Goal: Transaction & Acquisition: Download file/media

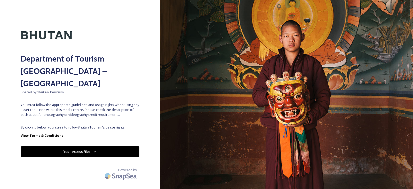
click at [72, 146] on button "Yes - Access Files" at bounding box center [80, 151] width 119 height 11
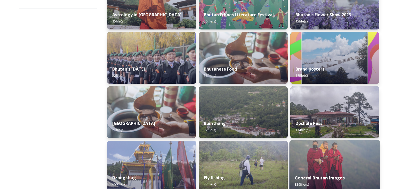
scroll to position [155, 0]
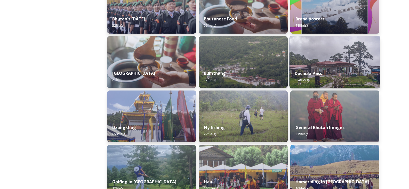
click at [331, 65] on div "Dochula Pass 134 file(s)" at bounding box center [335, 76] width 91 height 23
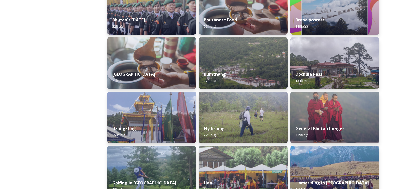
scroll to position [155, 0]
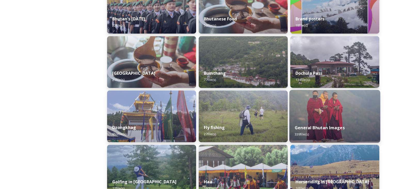
click at [337, 103] on img at bounding box center [335, 116] width 91 height 53
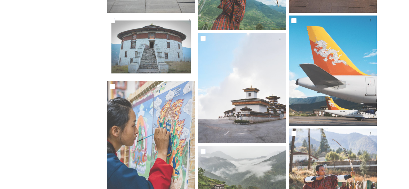
scroll to position [361, 0]
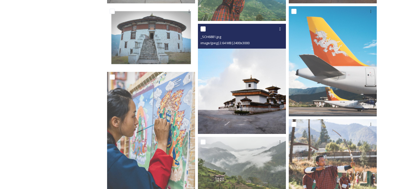
click at [225, 88] on img at bounding box center [242, 79] width 88 height 110
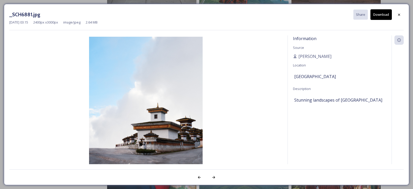
click at [379, 18] on button "Download" at bounding box center [380, 14] width 21 height 11
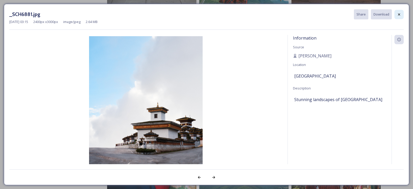
click at [400, 12] on icon at bounding box center [399, 14] width 4 height 4
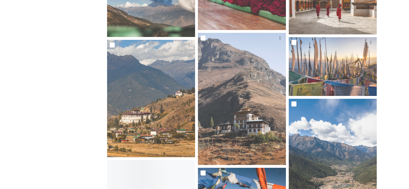
scroll to position [800, 0]
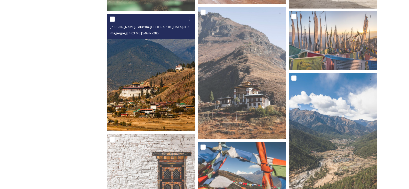
click at [148, 87] on img at bounding box center [151, 72] width 88 height 117
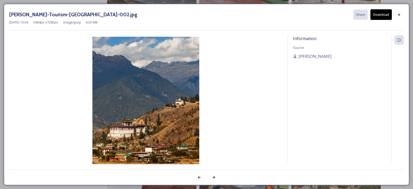
click at [384, 17] on button "Download" at bounding box center [380, 14] width 21 height 11
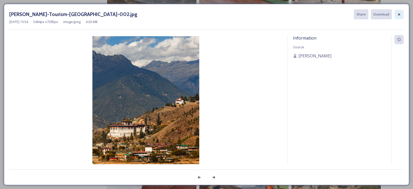
click at [397, 15] on icon at bounding box center [399, 14] width 4 height 4
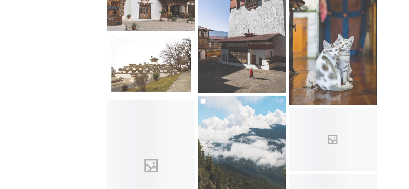
scroll to position [7175, 0]
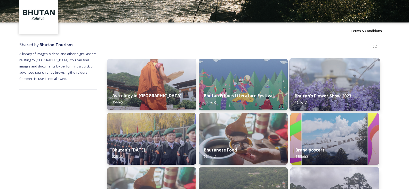
scroll to position [77, 0]
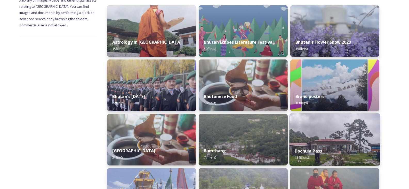
click at [310, 140] on img at bounding box center [335, 139] width 91 height 53
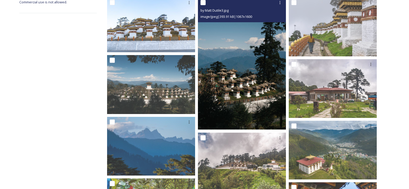
scroll to position [101, 0]
click at [243, 62] on img at bounding box center [242, 63] width 88 height 132
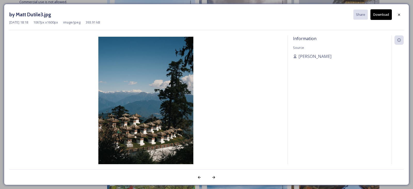
click at [376, 15] on button "Download" at bounding box center [380, 14] width 21 height 11
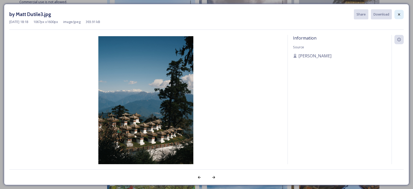
click at [399, 15] on icon at bounding box center [399, 14] width 4 height 4
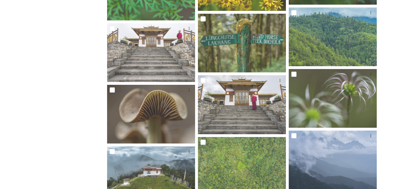
scroll to position [2853, 0]
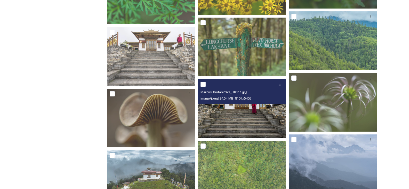
click at [260, 116] on img at bounding box center [242, 108] width 88 height 59
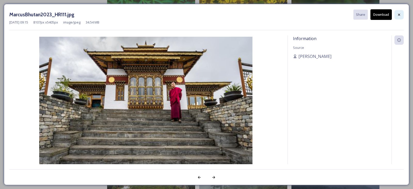
click at [396, 15] on div at bounding box center [398, 14] width 9 height 9
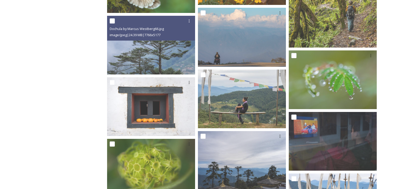
scroll to position [2001, 0]
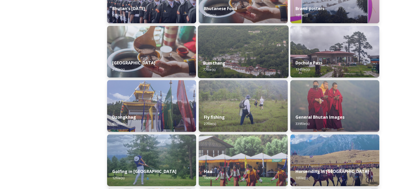
scroll to position [181, 0]
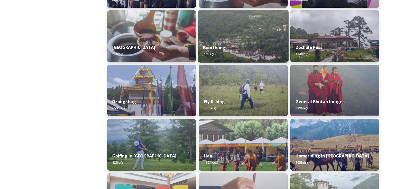
click at [243, 43] on div "Bumthang 77 file(s)" at bounding box center [243, 50] width 91 height 23
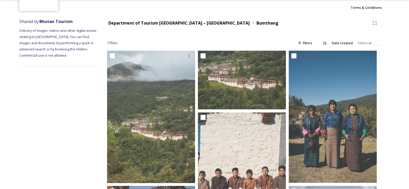
scroll to position [77, 0]
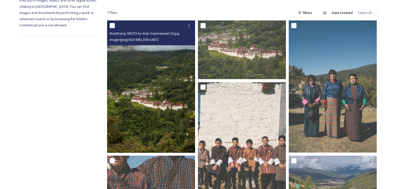
click at [158, 107] on img at bounding box center [151, 86] width 88 height 132
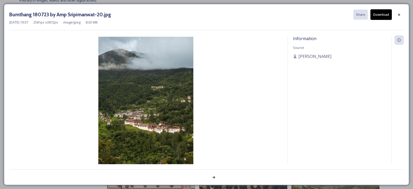
click at [379, 18] on button "Download" at bounding box center [380, 14] width 21 height 11
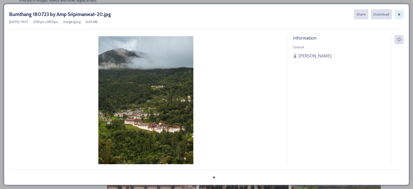
click at [398, 15] on icon at bounding box center [399, 14] width 4 height 4
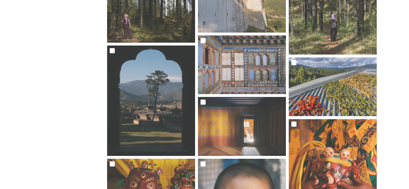
scroll to position [1007, 0]
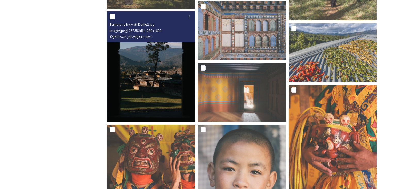
click at [153, 74] on img at bounding box center [151, 66] width 88 height 110
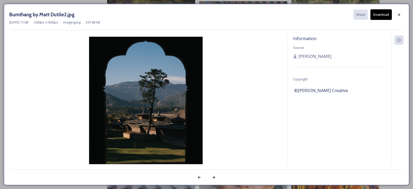
click at [377, 16] on button "Download" at bounding box center [380, 14] width 21 height 11
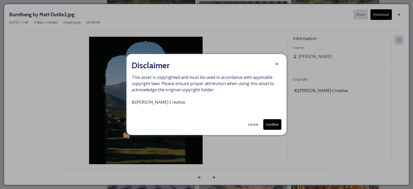
click at [279, 123] on button "Confirm" at bounding box center [272, 124] width 18 height 11
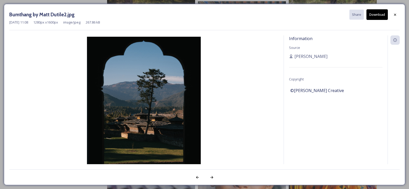
click at [400, 14] on div "Bumthang by Matt Dutile2.jpg Share Download Mar 20 2024 11:08 1280 px x 1600 px…" at bounding box center [204, 94] width 401 height 181
click at [396, 14] on icon at bounding box center [395, 15] width 4 height 4
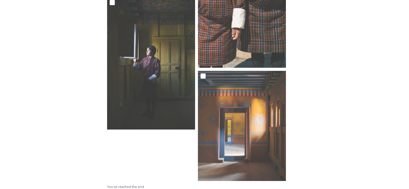
scroll to position [2719, 0]
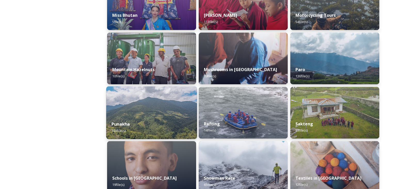
scroll to position [439, 0]
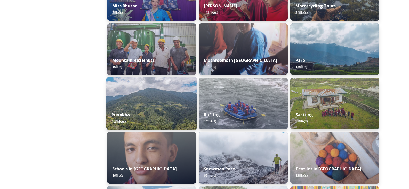
click at [162, 108] on div "Punakha 103 file(s)" at bounding box center [151, 117] width 91 height 23
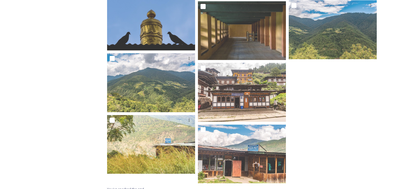
scroll to position [2520, 0]
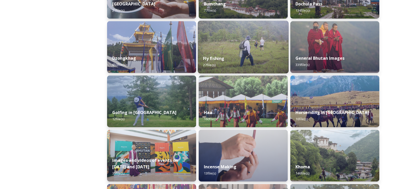
scroll to position [232, 0]
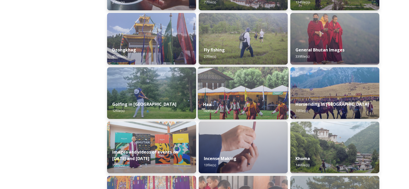
click at [235, 97] on div "Haa 160 file(s)" at bounding box center [243, 107] width 91 height 23
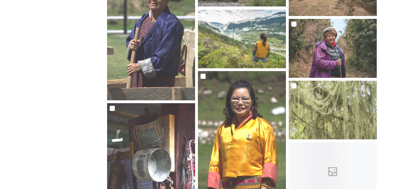
scroll to position [2426, 0]
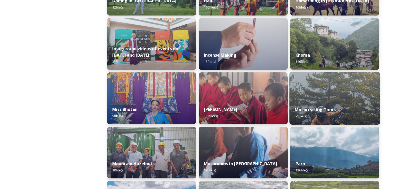
scroll to position [361, 0]
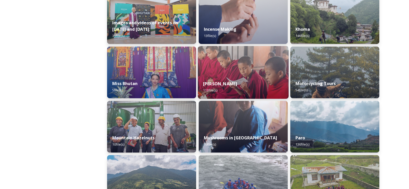
click at [243, 74] on img at bounding box center [243, 72] width 91 height 53
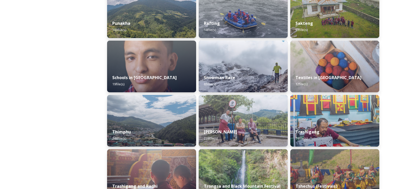
scroll to position [542, 0]
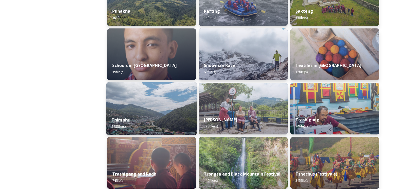
click at [172, 95] on img at bounding box center [151, 108] width 91 height 53
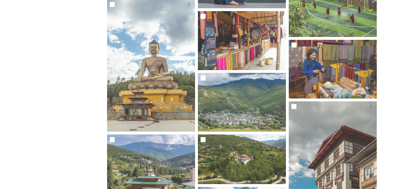
scroll to position [981, 0]
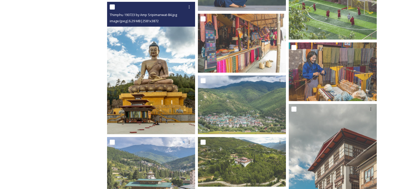
click at [145, 75] on img at bounding box center [151, 68] width 88 height 132
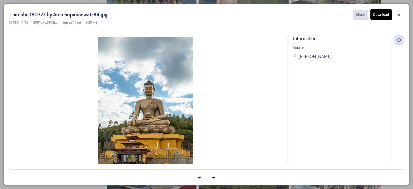
click at [380, 17] on button "Download" at bounding box center [380, 14] width 21 height 11
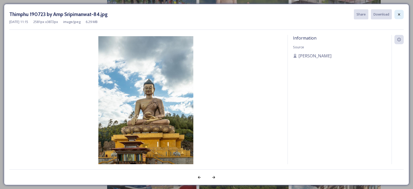
click at [399, 14] on icon at bounding box center [399, 14] width 2 height 2
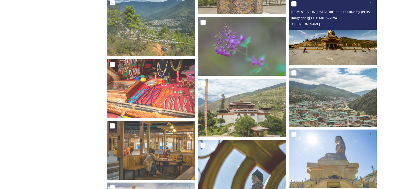
scroll to position [3510, 0]
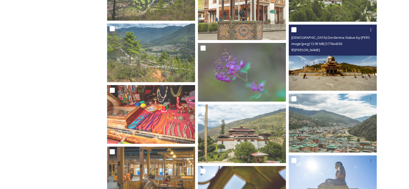
click at [327, 64] on img at bounding box center [333, 58] width 88 height 66
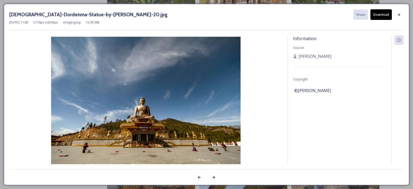
click at [378, 14] on button "Download" at bounding box center [380, 14] width 21 height 11
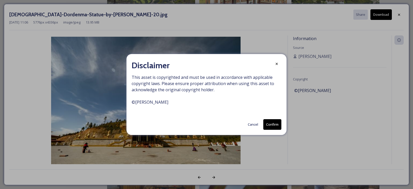
click at [271, 126] on button "Confirm" at bounding box center [272, 124] width 18 height 11
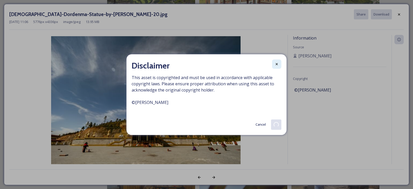
click at [275, 65] on icon at bounding box center [277, 64] width 4 height 4
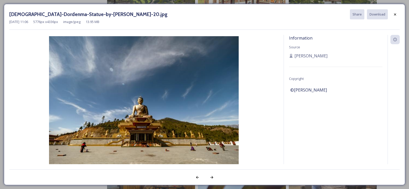
click at [275, 51] on img at bounding box center [143, 107] width 269 height 142
click at [393, 15] on div at bounding box center [394, 14] width 9 height 9
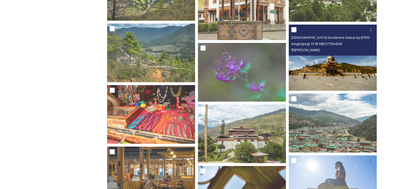
click at [323, 75] on img at bounding box center [333, 58] width 88 height 66
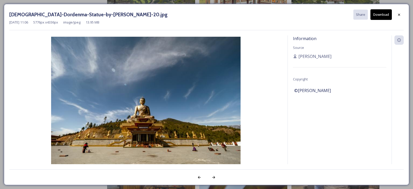
click at [383, 14] on button "Download" at bounding box center [380, 14] width 21 height 11
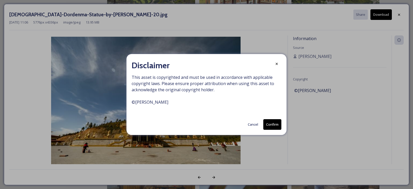
click at [275, 121] on button "Confirm" at bounding box center [272, 124] width 18 height 11
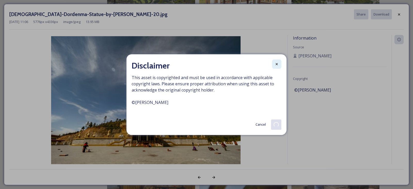
click at [277, 66] on div at bounding box center [276, 63] width 9 height 9
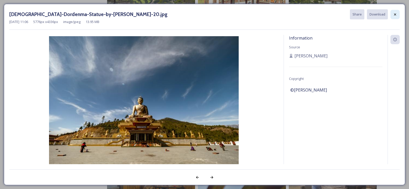
click at [396, 15] on icon at bounding box center [395, 14] width 4 height 4
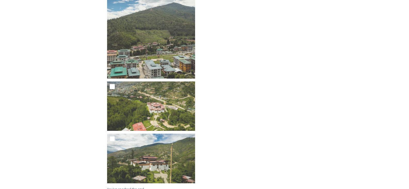
scroll to position [5719, 0]
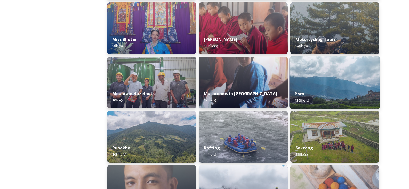
scroll to position [413, 0]
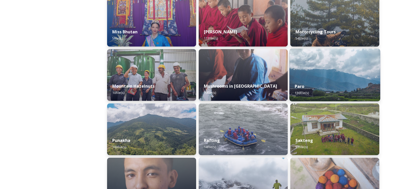
click at [326, 69] on img at bounding box center [335, 75] width 91 height 53
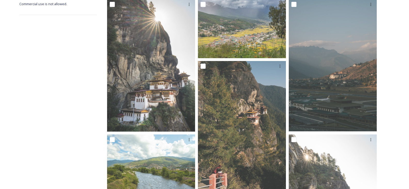
scroll to position [103, 0]
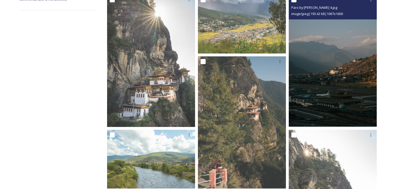
click at [356, 81] on img at bounding box center [333, 61] width 88 height 132
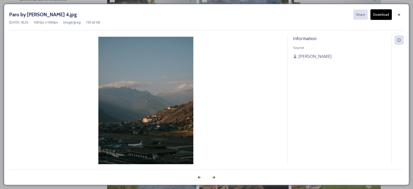
click at [380, 15] on button "Download" at bounding box center [380, 14] width 21 height 11
click at [397, 14] on icon at bounding box center [399, 14] width 4 height 4
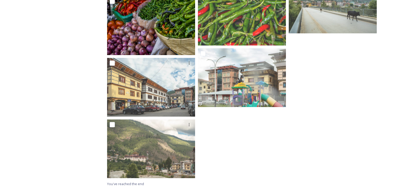
scroll to position [3407, 0]
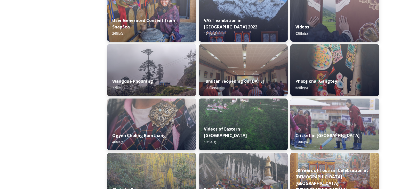
scroll to position [717, 0]
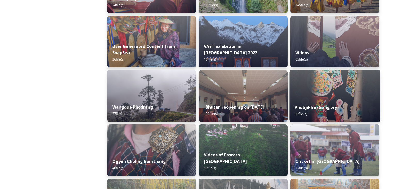
click at [326, 102] on div "Phobjikha (Gangtey) 58 file(s)" at bounding box center [335, 110] width 91 height 23
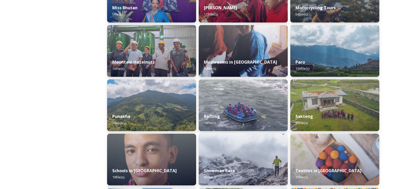
scroll to position [490, 0]
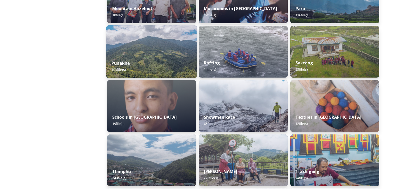
click at [163, 58] on div "Punakha 103 file(s)" at bounding box center [151, 65] width 91 height 23
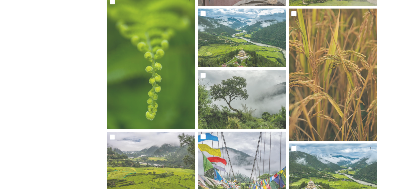
scroll to position [413, 0]
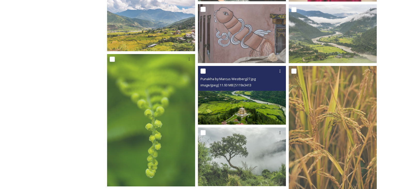
click at [246, 94] on img at bounding box center [242, 95] width 88 height 59
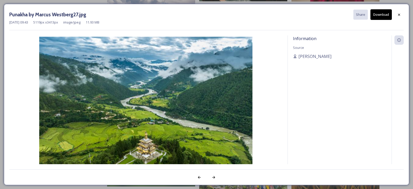
click at [376, 14] on button "Download" at bounding box center [380, 14] width 21 height 11
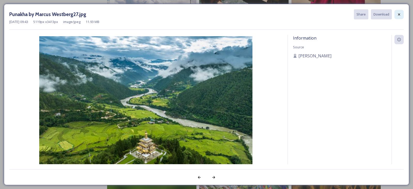
click at [399, 17] on div at bounding box center [398, 14] width 9 height 9
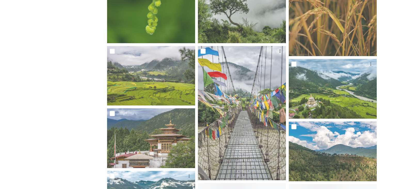
scroll to position [568, 0]
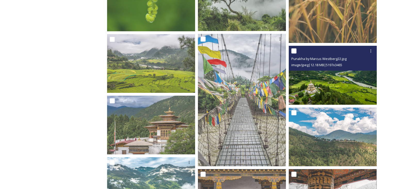
click at [354, 86] on img at bounding box center [333, 75] width 88 height 59
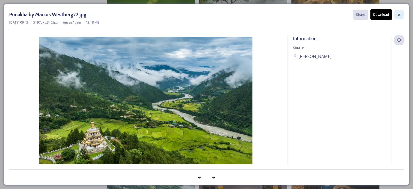
click at [399, 14] on icon at bounding box center [399, 15] width 4 height 4
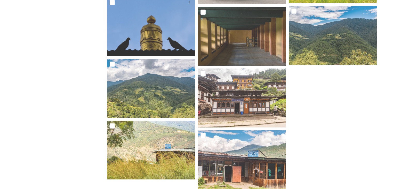
scroll to position [2520, 0]
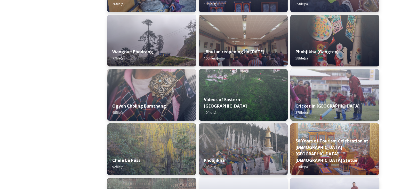
scroll to position [774, 0]
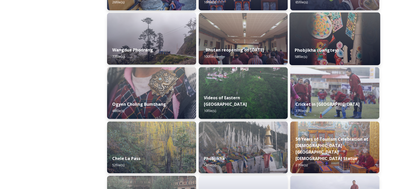
click at [332, 37] on img at bounding box center [335, 38] width 91 height 53
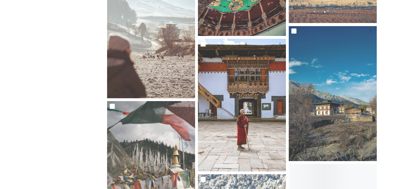
scroll to position [516, 0]
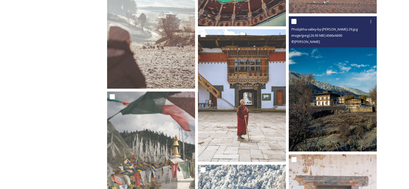
click at [362, 97] on img at bounding box center [333, 84] width 88 height 135
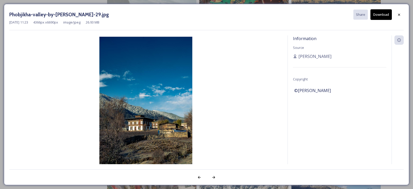
click at [380, 16] on button "Download" at bounding box center [380, 14] width 21 height 11
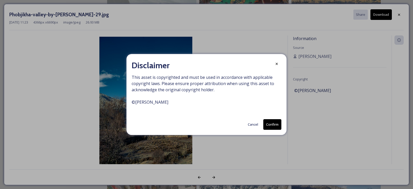
click at [276, 122] on button "Confirm" at bounding box center [272, 124] width 18 height 11
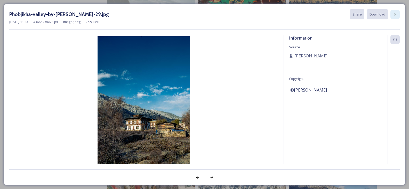
click at [394, 15] on icon at bounding box center [395, 14] width 4 height 4
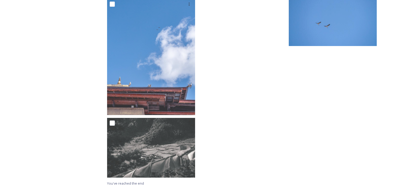
scroll to position [1864, 0]
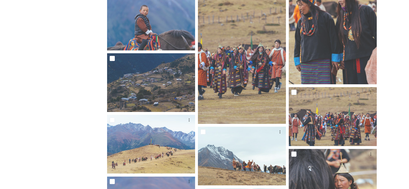
scroll to position [1161, 0]
